Goal: Information Seeking & Learning: Learn about a topic

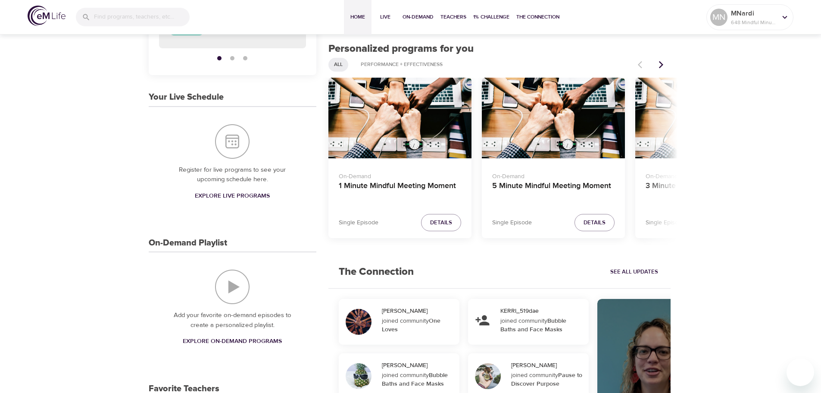
scroll to position [129, 0]
click at [229, 341] on span "Explore On-Demand Programs" at bounding box center [232, 341] width 99 height 11
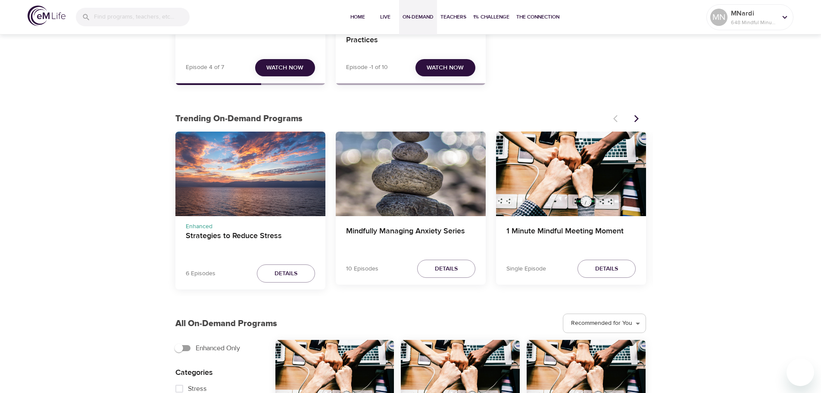
scroll to position [172, 0]
click at [250, 237] on h4 "Strategies to Reduce Stress" at bounding box center [250, 241] width 129 height 21
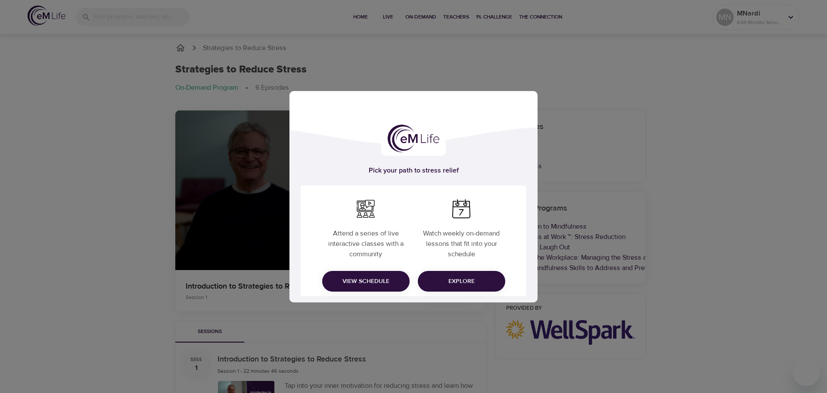
click at [393, 323] on div "Pick your path to stress relief Attend a series of live interactive classes wit…" at bounding box center [413, 196] width 827 height 393
click at [472, 277] on span "Explore" at bounding box center [462, 281] width 74 height 11
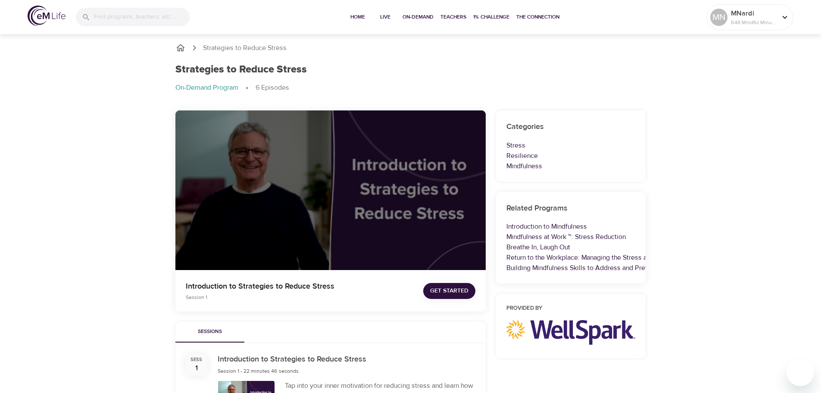
scroll to position [86, 0]
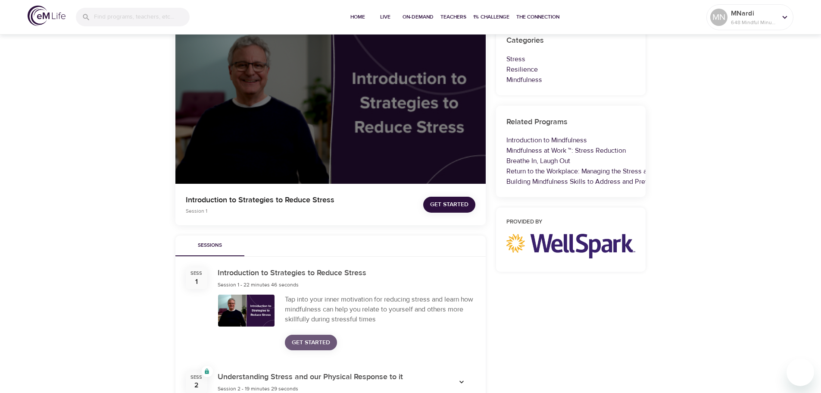
click at [303, 337] on span "Get Started" at bounding box center [311, 342] width 38 height 11
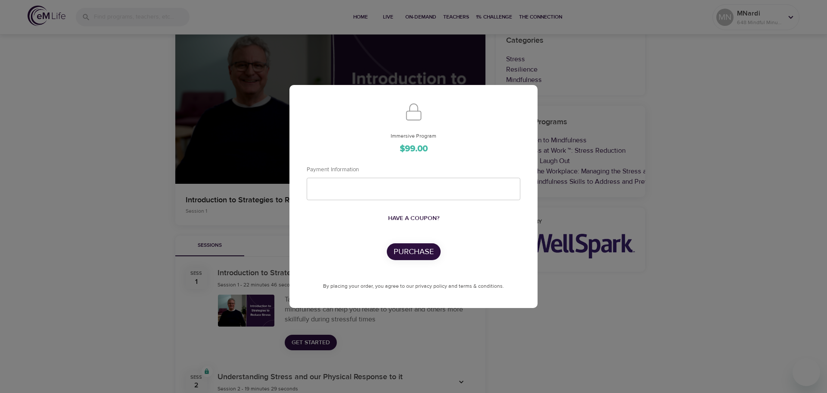
click at [522, 357] on div "Immersive Program $99.00 Payment Information Have a coupon? Purchase By placing…" at bounding box center [413, 196] width 827 height 393
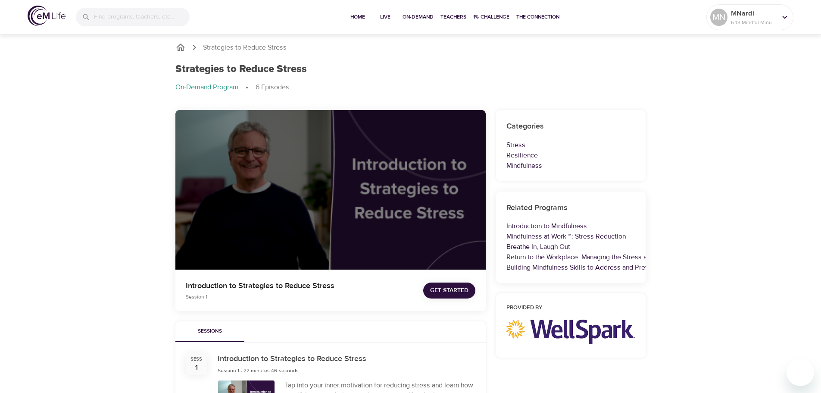
scroll to position [0, 0]
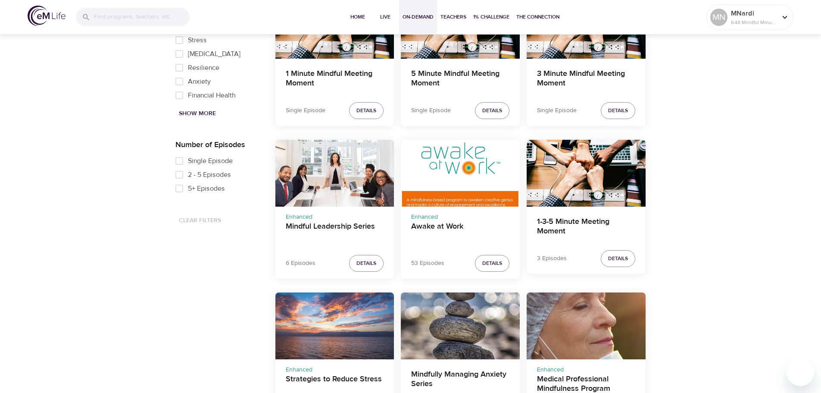
scroll to position [534, 0]
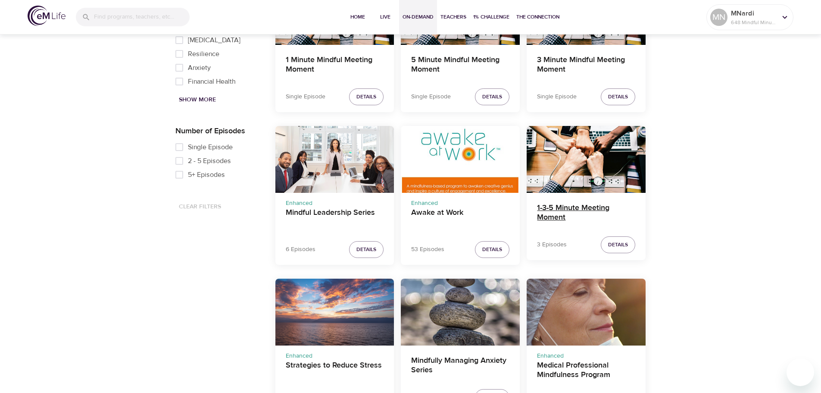
click at [574, 209] on h4 "1-3-5 Minute Meeting Moment" at bounding box center [586, 213] width 98 height 21
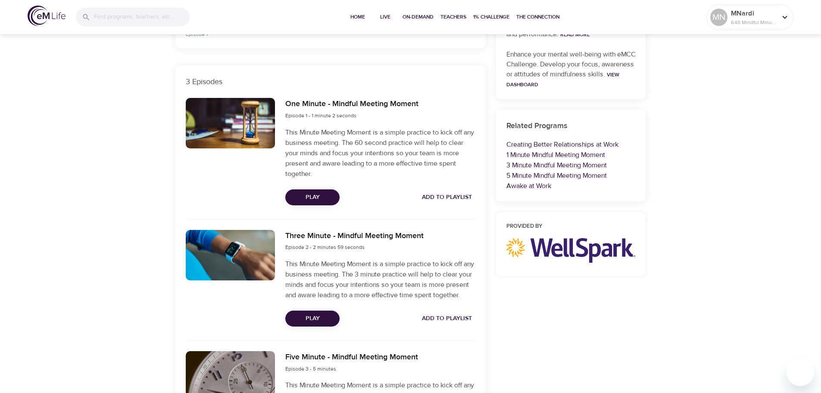
scroll to position [262, 0]
click at [334, 199] on button "Play" at bounding box center [312, 198] width 54 height 16
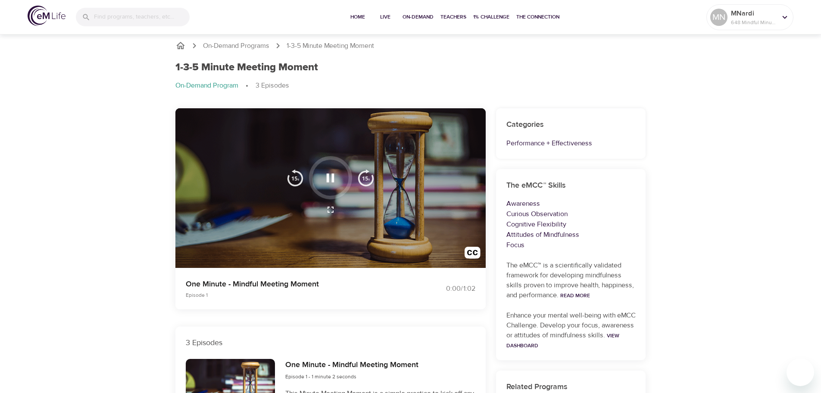
scroll to position [0, 0]
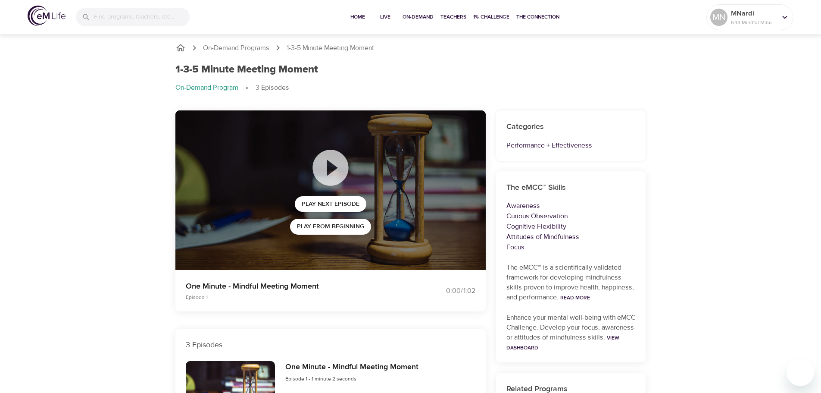
drag, startPoint x: 351, startPoint y: 229, endPoint x: 337, endPoint y: 302, distance: 74.6
click at [0, 148] on div "On-Demand Programs 1-3-5 Minute Meeting Moment 1-3-5 Minute Meeting Moment On-D…" at bounding box center [410, 397] width 821 height 731
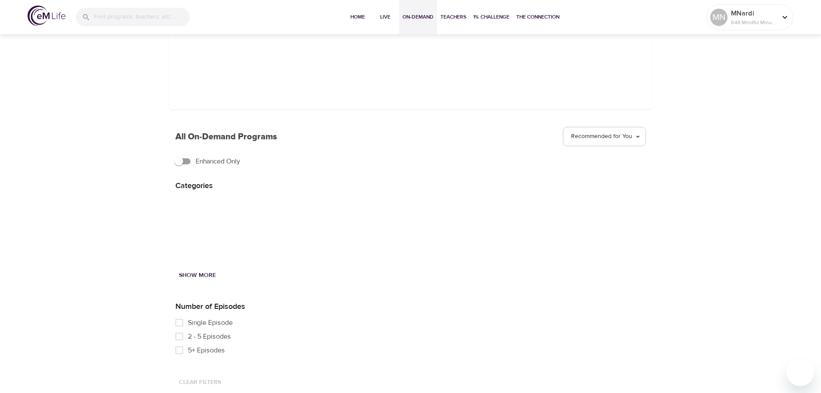
scroll to position [118, 0]
